Goal: Transaction & Acquisition: Purchase product/service

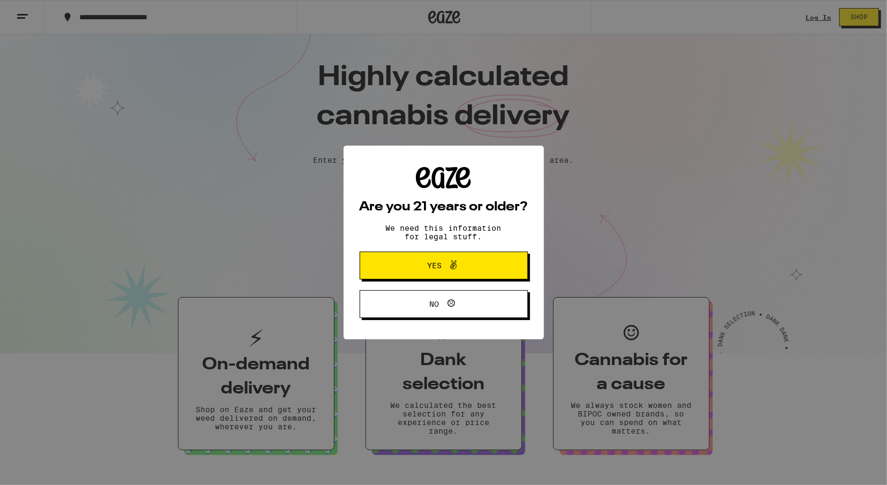
click at [456, 265] on icon at bounding box center [453, 265] width 13 height 13
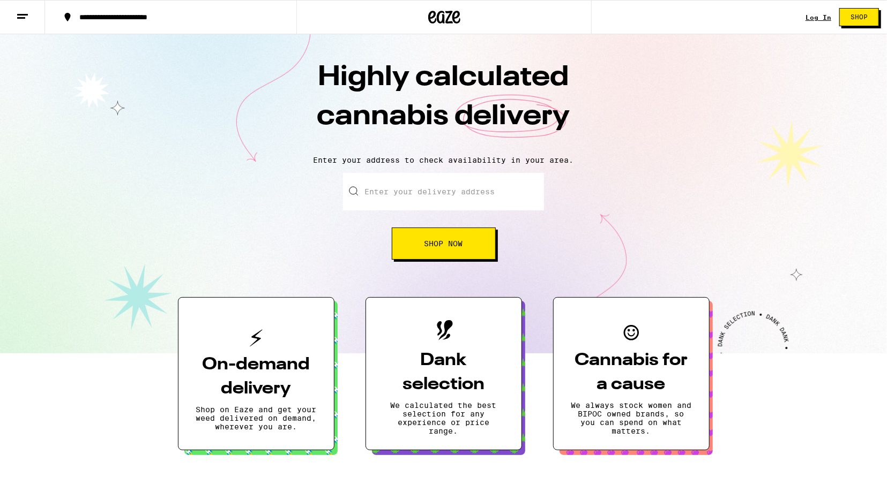
click at [817, 26] on div "Log In Shop" at bounding box center [845, 17] width 81 height 34
click at [818, 20] on link "Log In" at bounding box center [818, 17] width 26 height 7
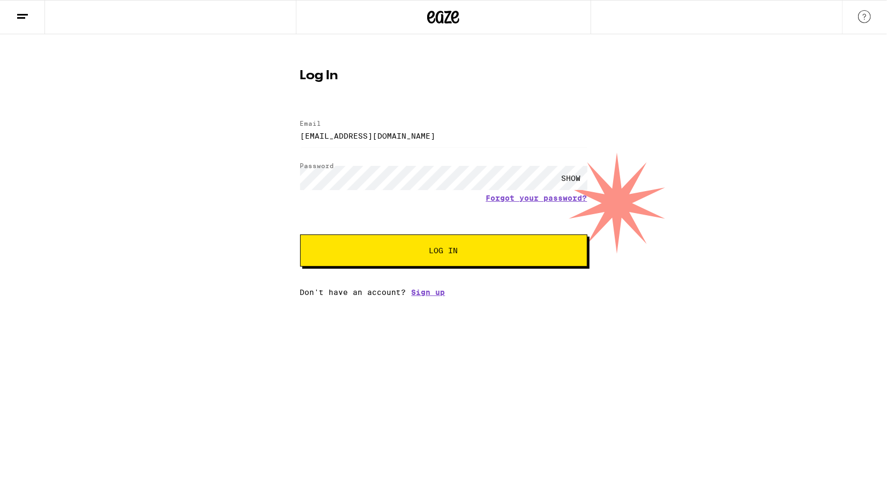
click at [442, 252] on span "Log In" at bounding box center [443, 250] width 29 height 7
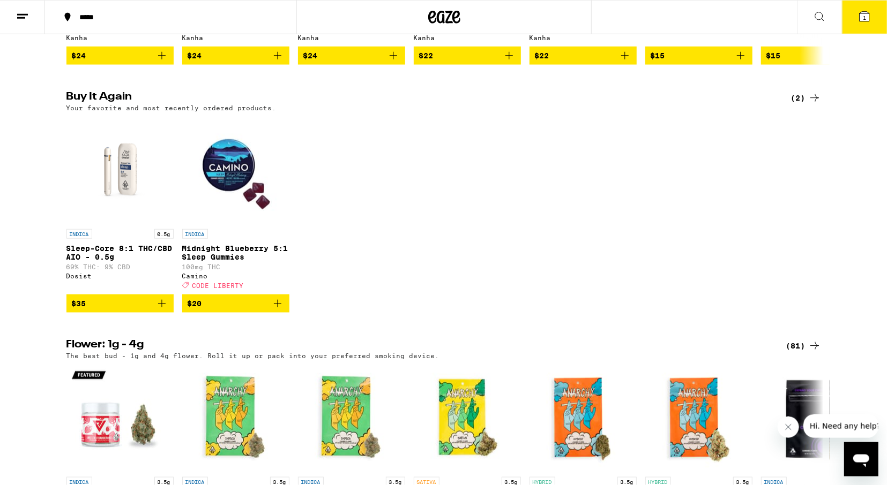
scroll to position [846, 0]
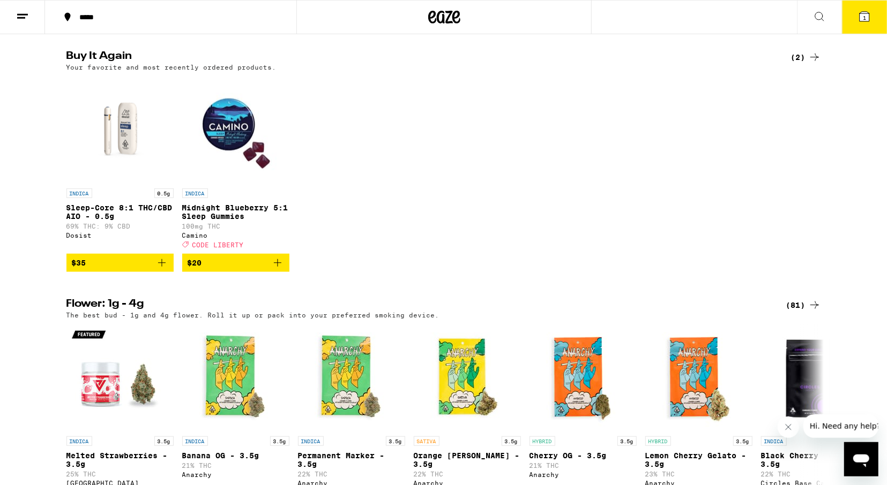
click at [161, 269] on icon "Add to bag" at bounding box center [161, 263] width 13 height 13
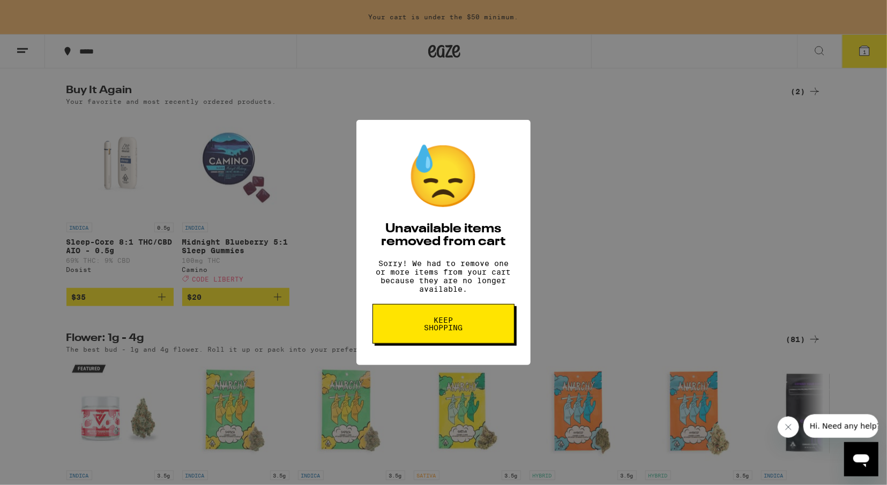
scroll to position [881, 0]
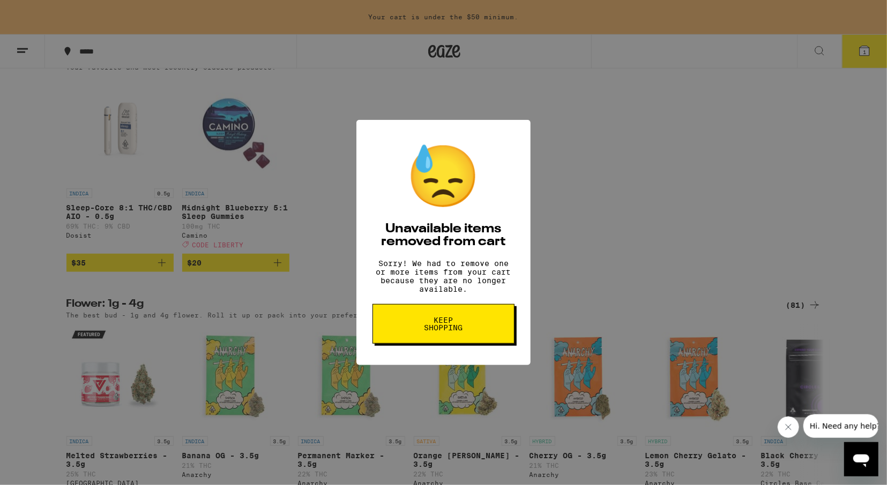
click at [443, 329] on span "Keep Shopping" at bounding box center [443, 324] width 55 height 15
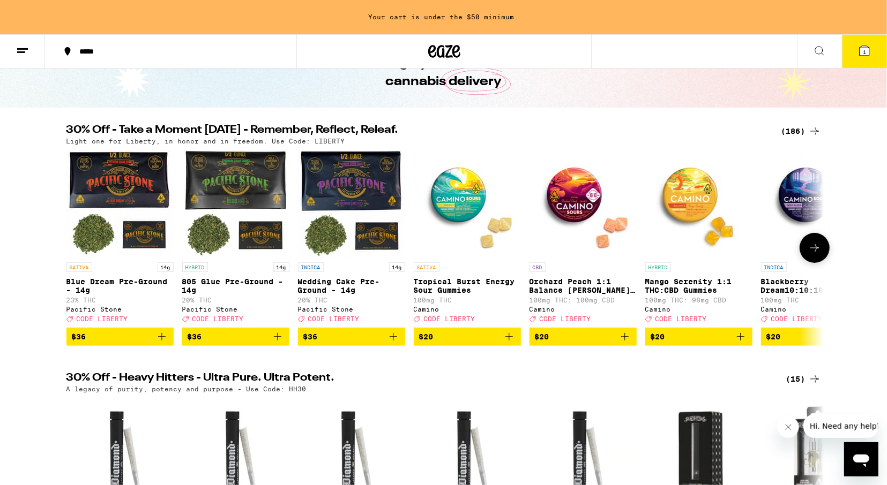
scroll to position [64, 0]
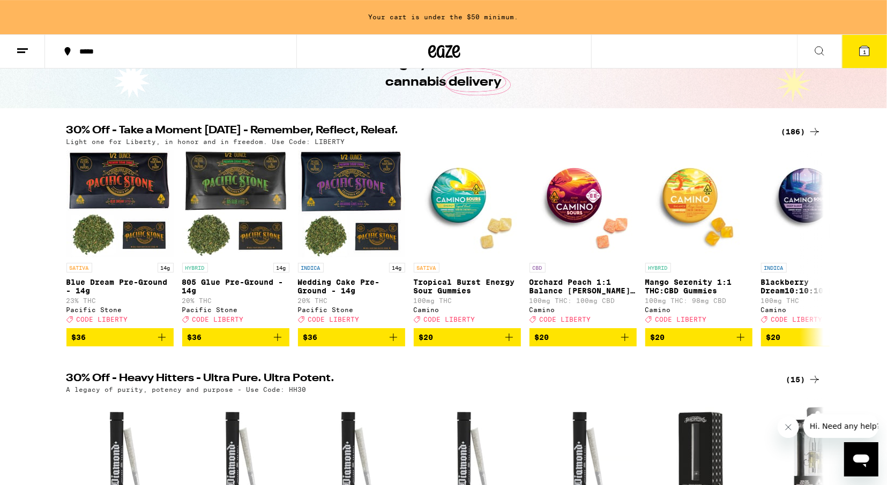
click at [821, 49] on icon at bounding box center [819, 50] width 13 height 13
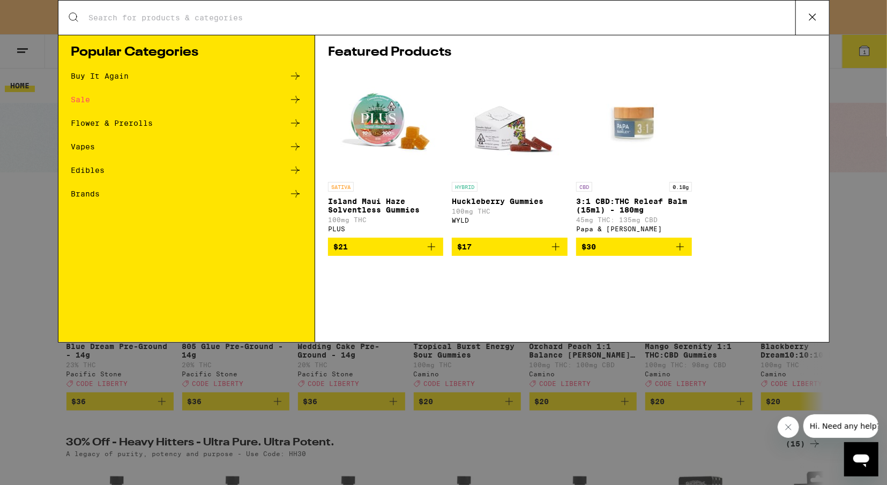
click at [239, 18] on input "Search for Products" at bounding box center [441, 18] width 707 height 10
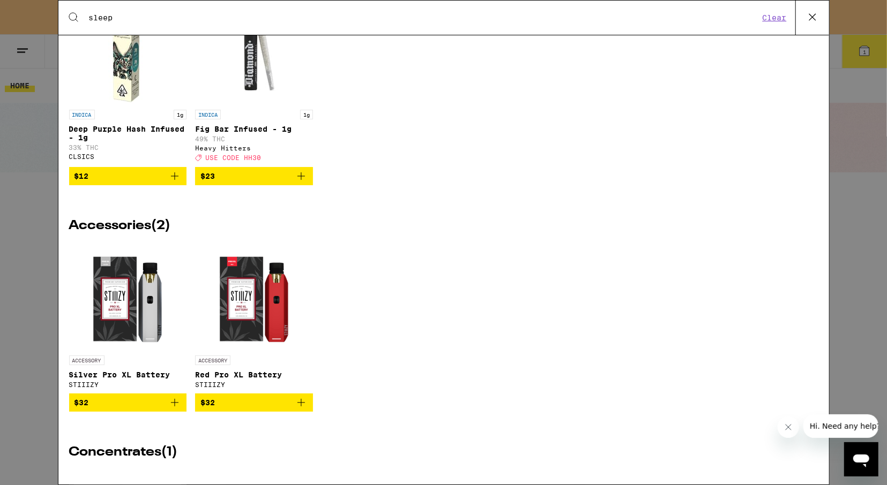
scroll to position [1863, 0]
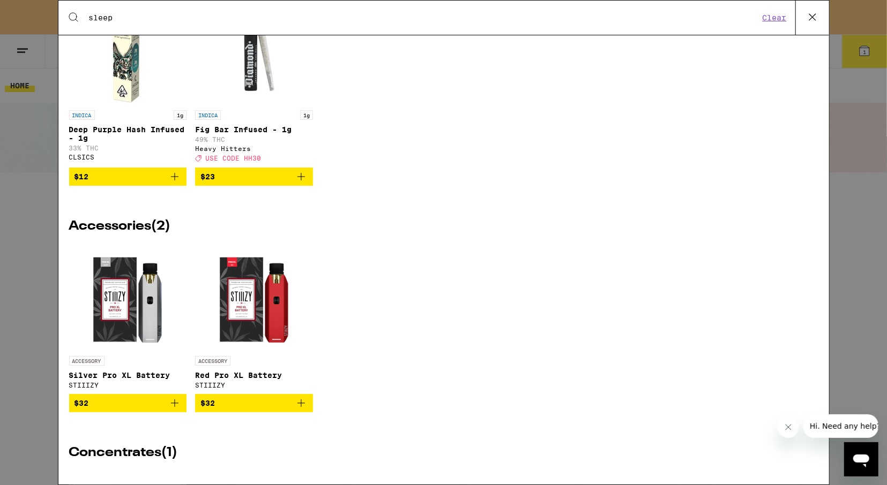
type input "sleep"
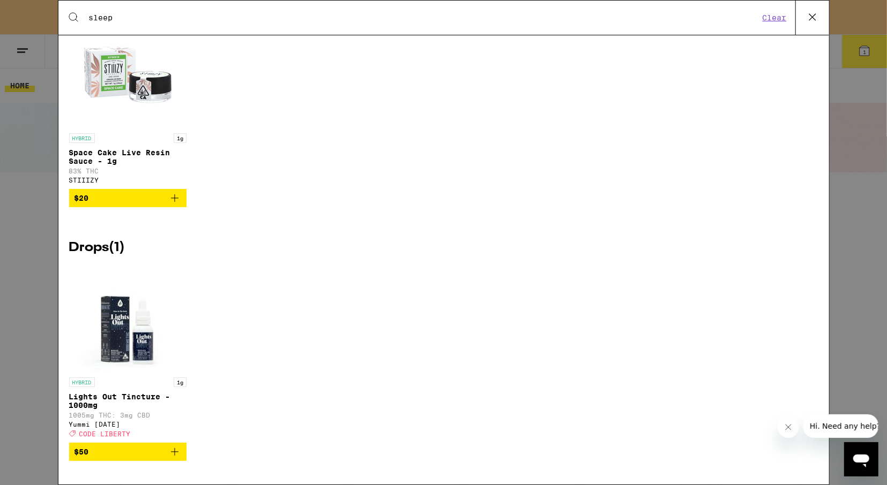
scroll to position [2369, 0]
click at [412, 407] on div "HYBRID 1g Lights Out Tincture - 1000mg 1005mg THC: 3mg CBD Yummi [DATE] Deal Cr…" at bounding box center [443, 371] width 749 height 212
